Goal: Task Accomplishment & Management: Manage account settings

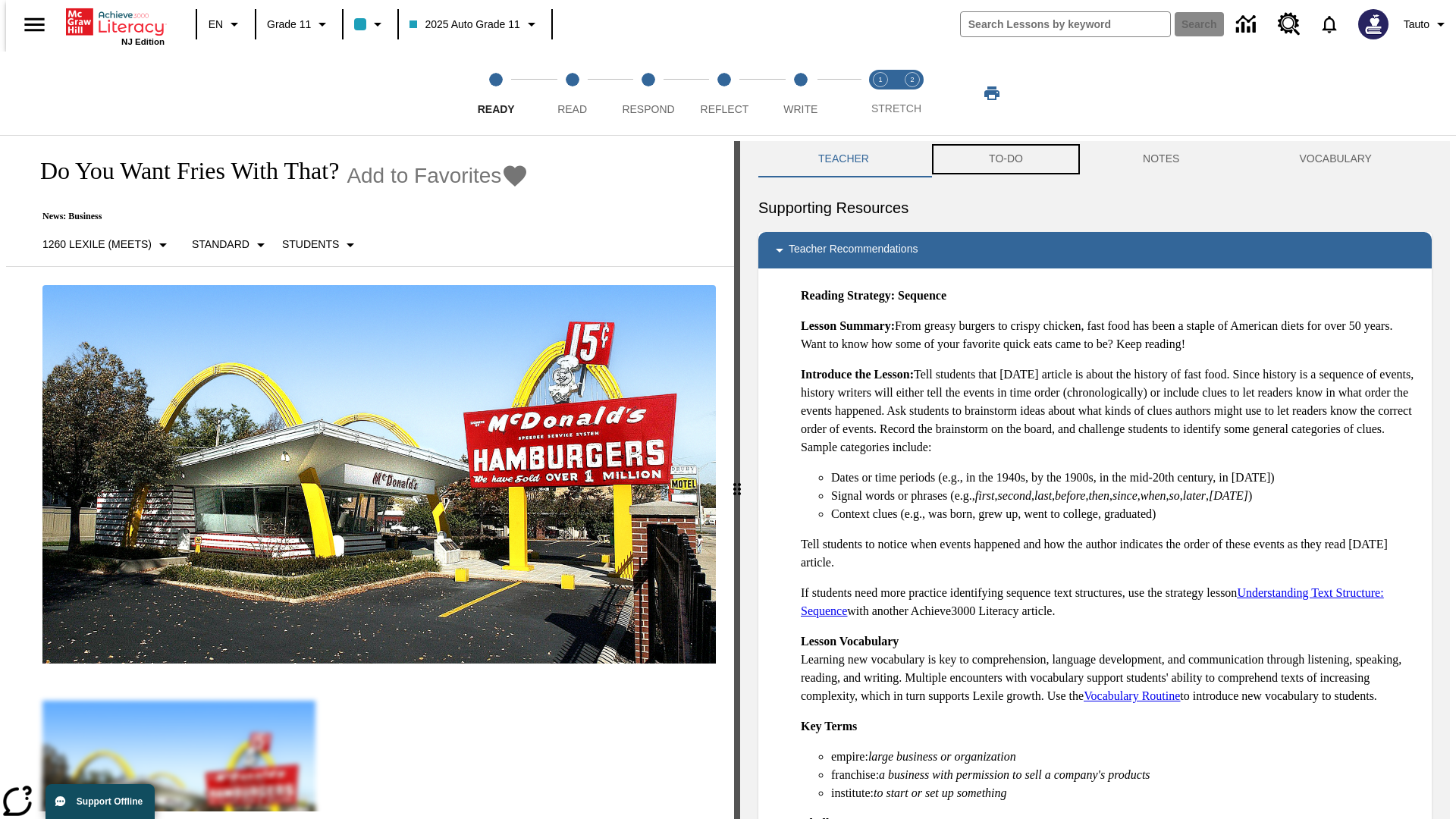
click at [1005, 159] on button "TO-DO" at bounding box center [1005, 159] width 154 height 37
